Goal: Information Seeking & Learning: Learn about a topic

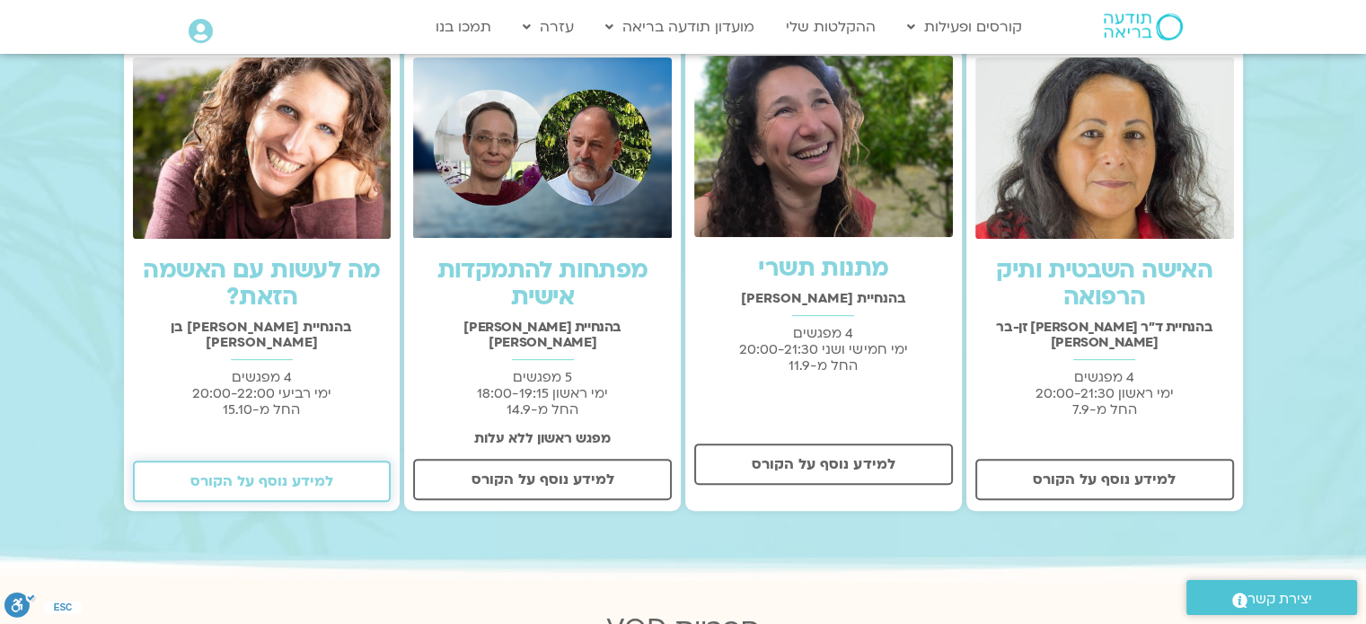
scroll to position [536, 0]
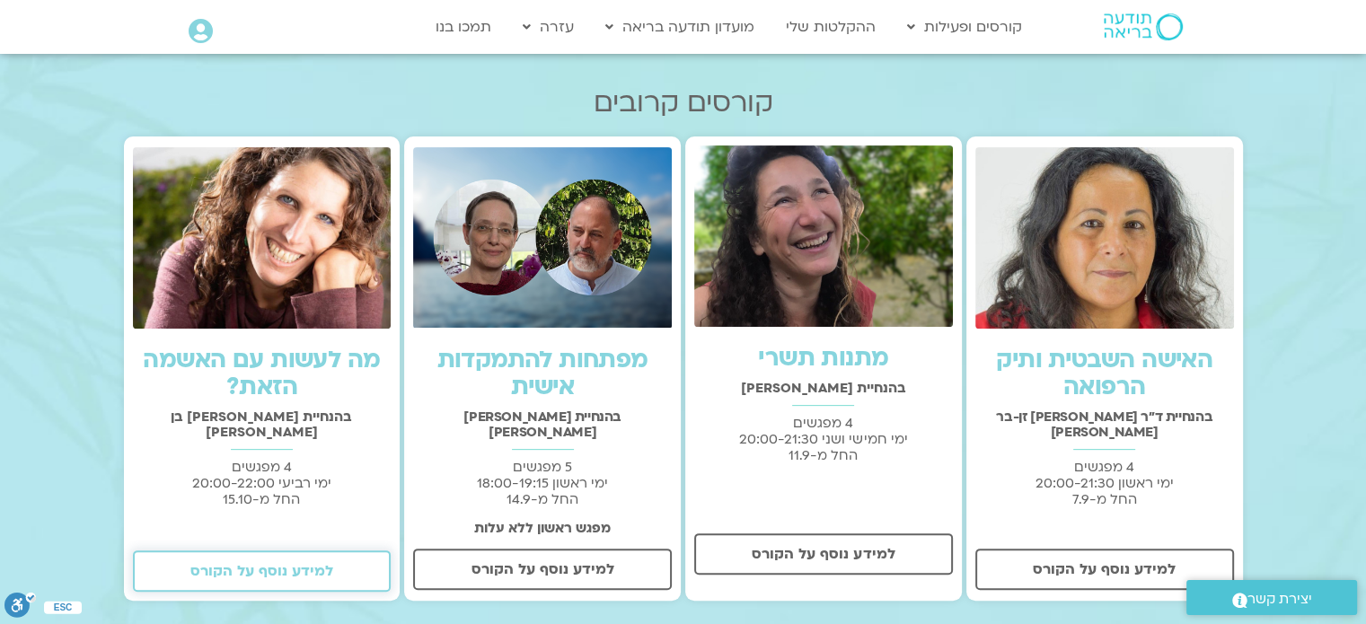
click at [323, 563] on span "למידע נוסף על הקורס" at bounding box center [261, 571] width 143 height 16
click at [262, 563] on span "למידע נוסף על הקורס" at bounding box center [261, 571] width 143 height 16
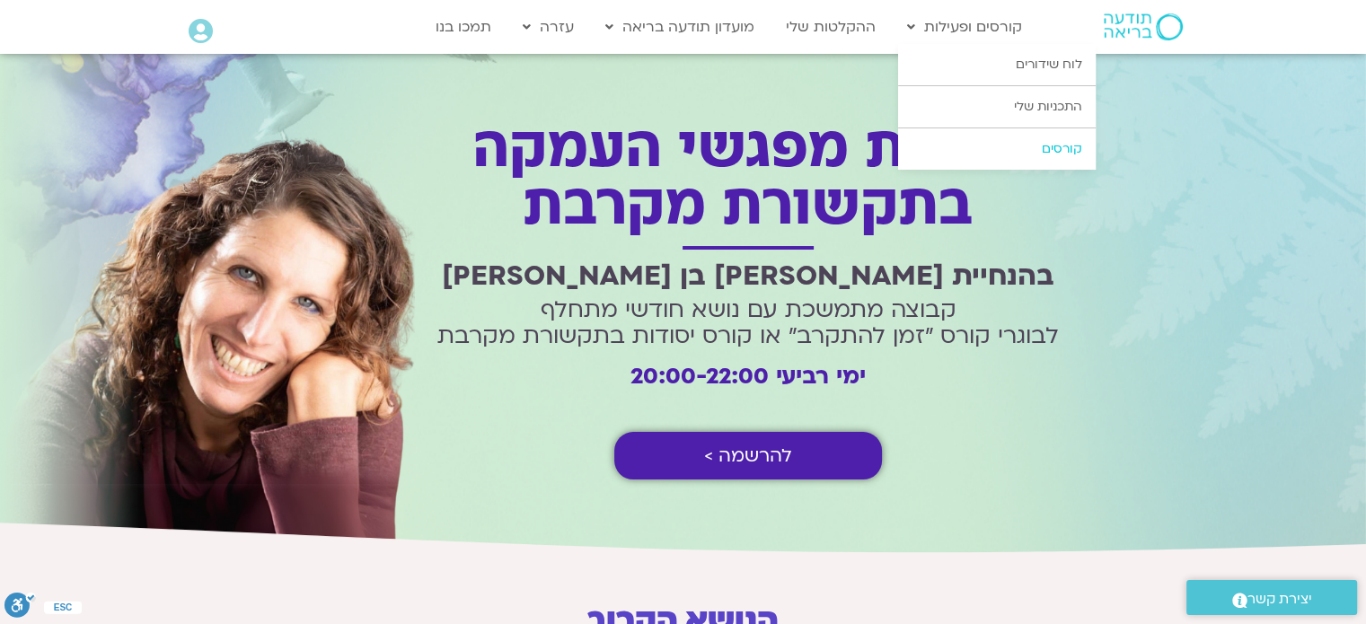
click at [1006, 143] on link "קורסים" at bounding box center [997, 148] width 198 height 41
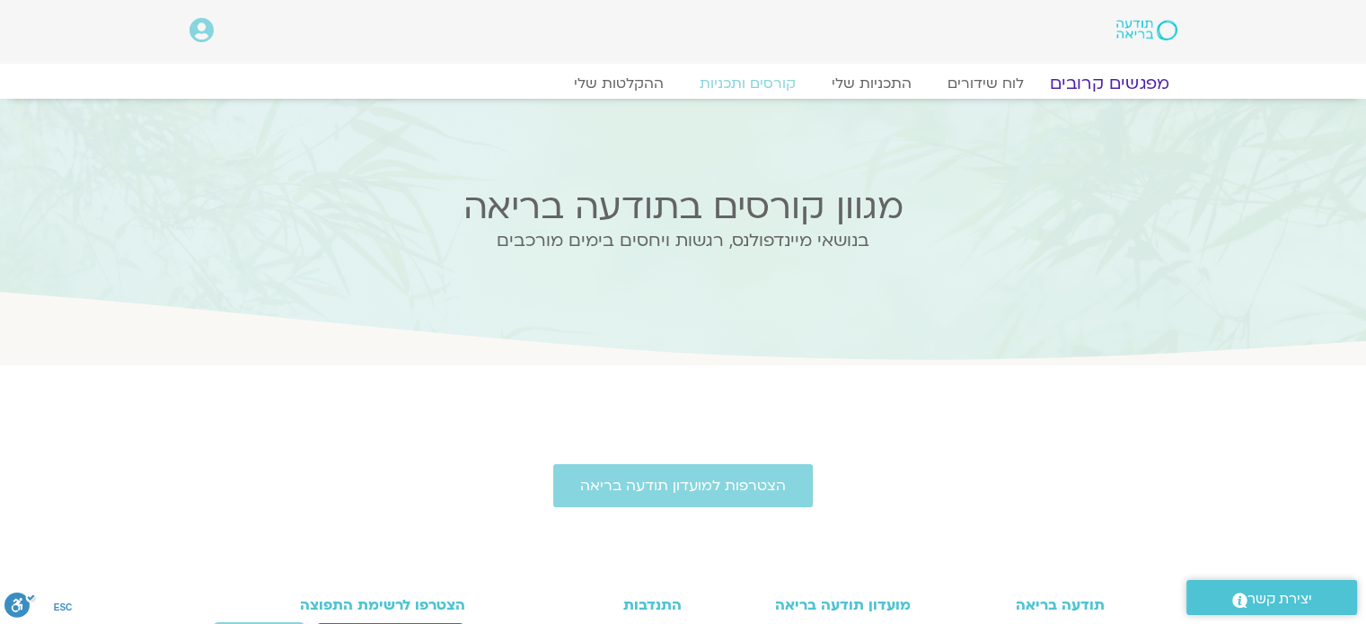
click at [1105, 81] on link "מפגשים קרובים" at bounding box center [1109, 84] width 163 height 22
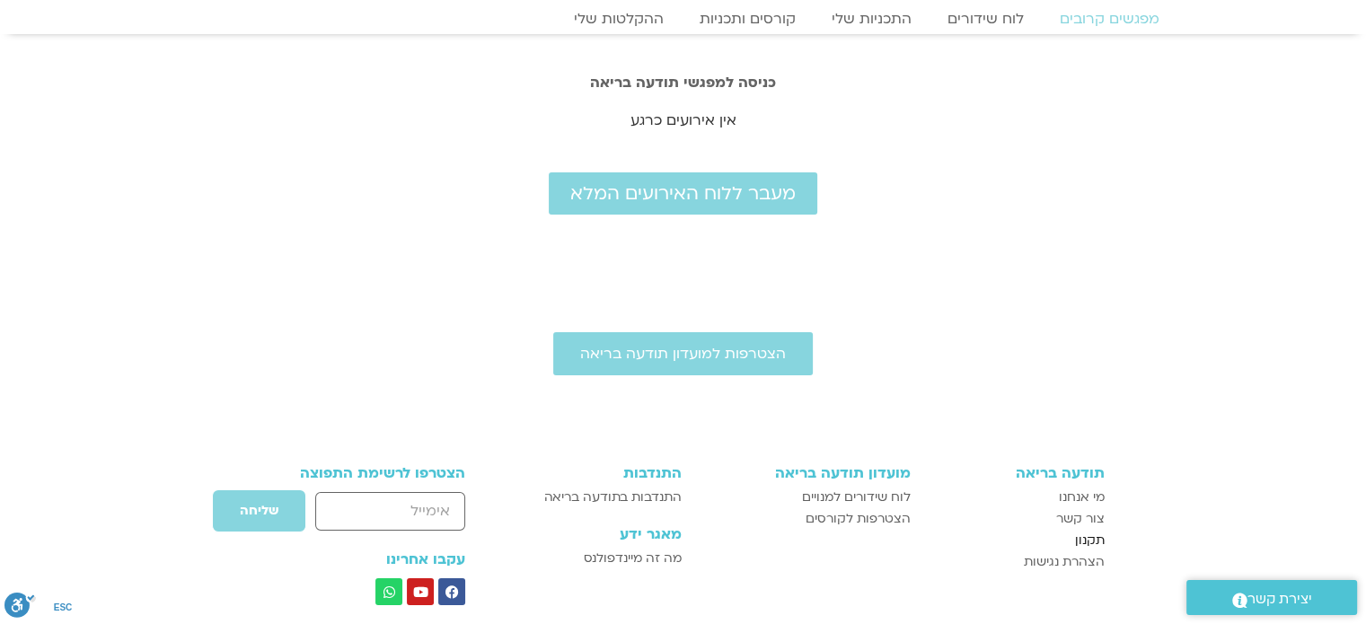
scroll to position [180, 0]
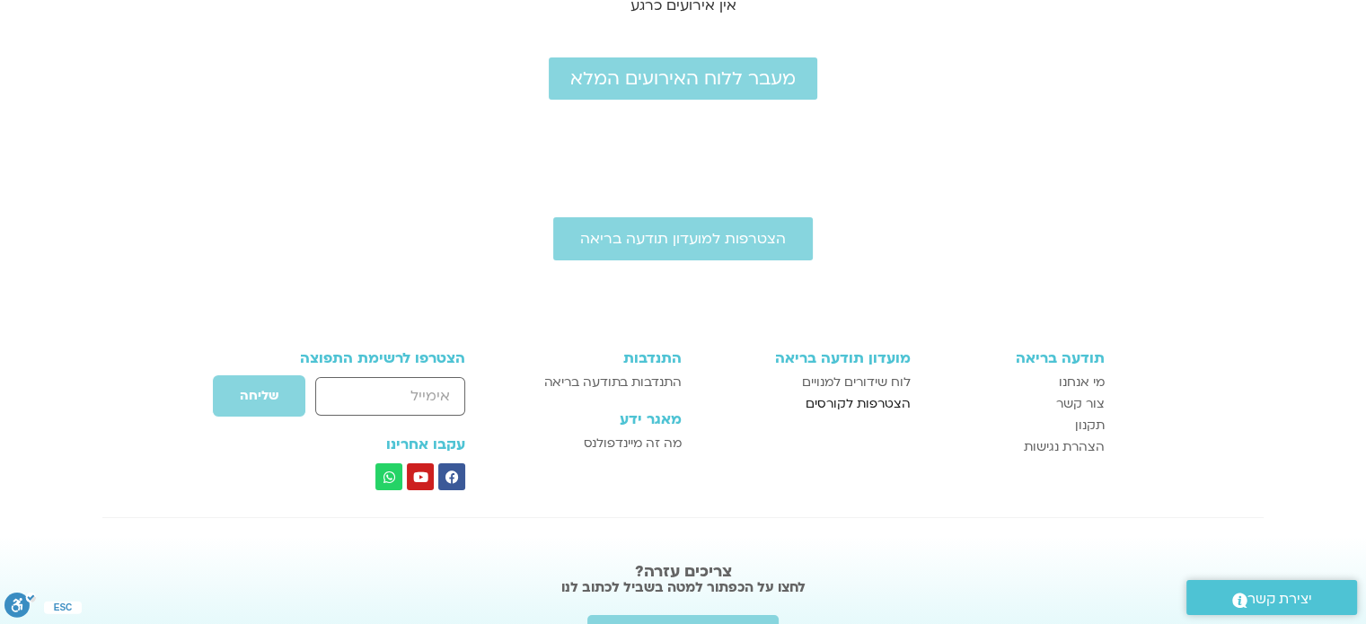
click at [885, 396] on span "הצטרפות לקורסים" at bounding box center [858, 404] width 105 height 22
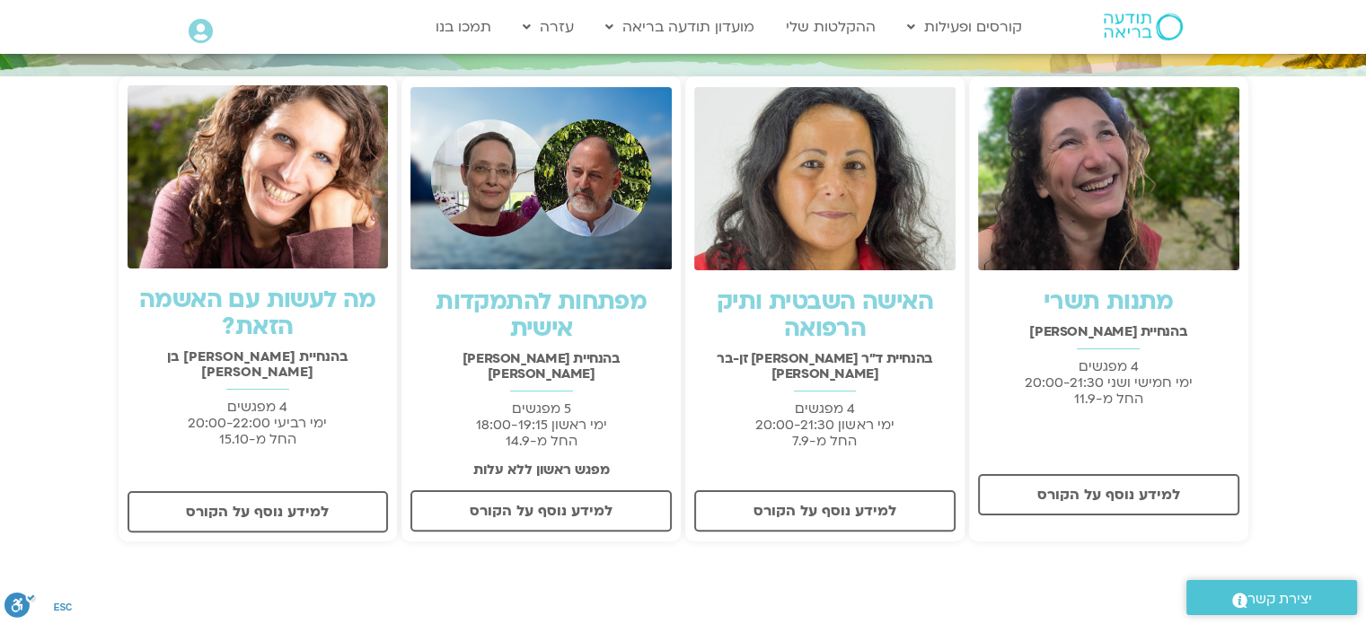
scroll to position [180, 0]
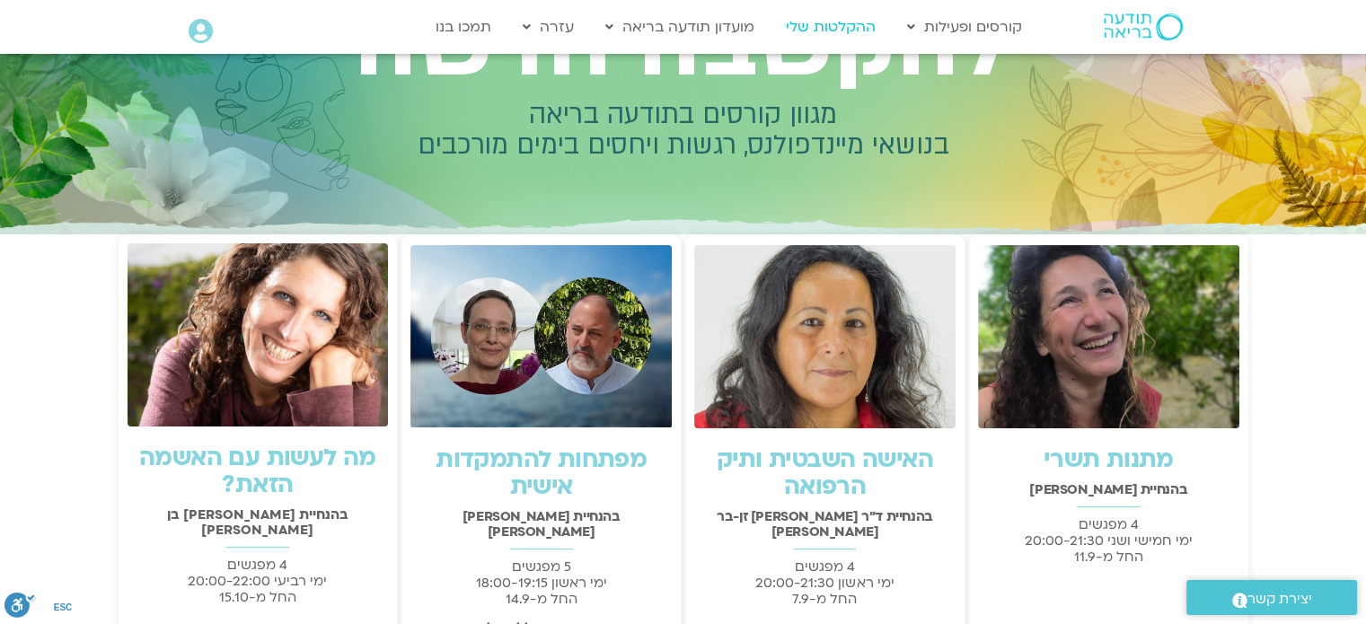
click at [830, 31] on link "ההקלטות שלי" at bounding box center [831, 27] width 108 height 34
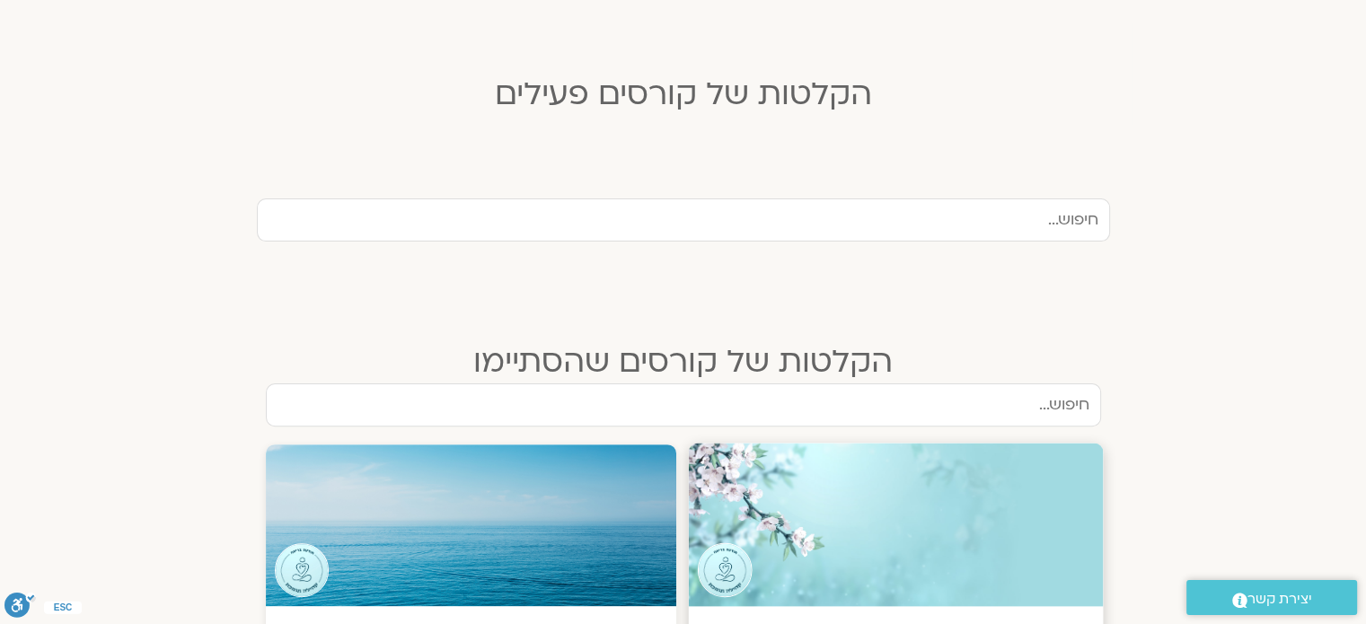
scroll to position [719, 0]
